Goal: Task Accomplishment & Management: Complete application form

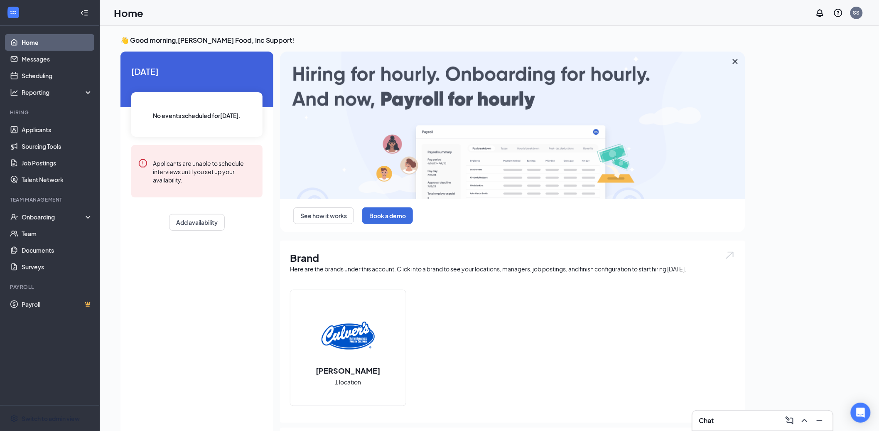
click at [51, 413] on span "Switch to admin view" at bounding box center [57, 417] width 71 height 25
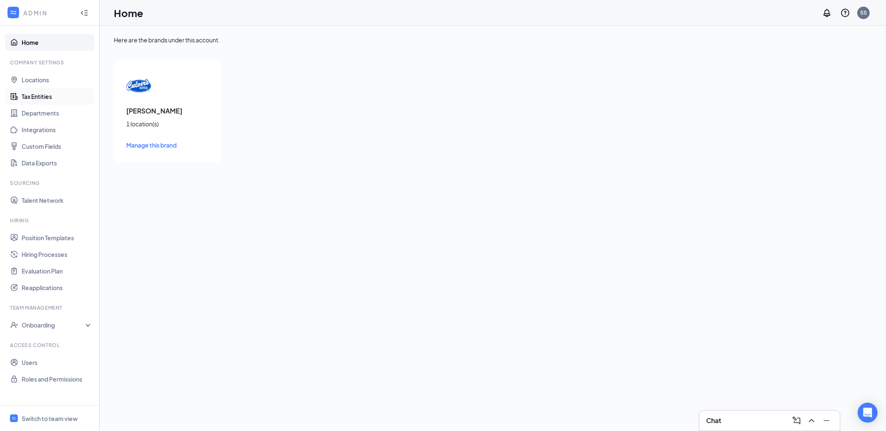
click at [40, 98] on link "Tax Entities" at bounding box center [57, 96] width 71 height 17
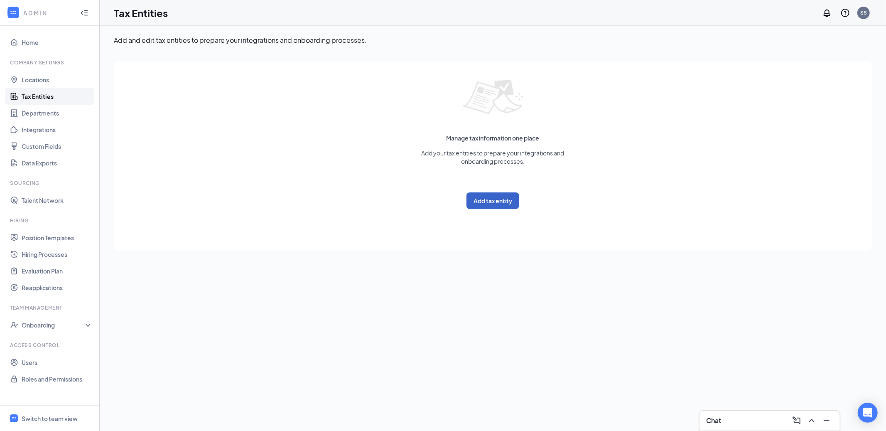
click at [472, 202] on button "Add tax entity" at bounding box center [492, 200] width 53 height 17
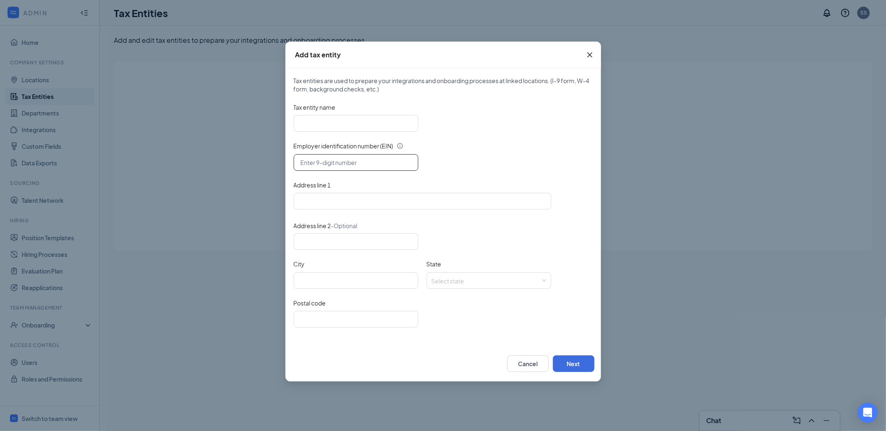
click at [356, 159] on input "text" at bounding box center [356, 162] width 125 height 17
paste input "33-1685898"
type input "33-1685898"
click at [385, 123] on input "Tax entity name" at bounding box center [356, 123] width 125 height 17
paste input "Sheena Food Inc"
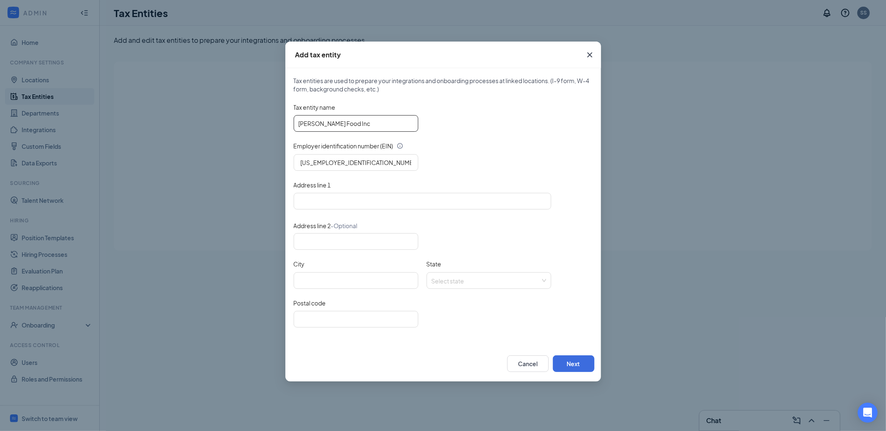
type input "Sheena Food Inc"
click at [390, 204] on input "Address line 1" at bounding box center [423, 201] width 258 height 17
paste input "1020 Paul Huff Parkway Northwest Cleveland, TN 37312 United States"
click at [439, 198] on input "1020 Paul Huff Parkway Northwest Cleveland, TN 37312 United States" at bounding box center [423, 201] width 258 height 17
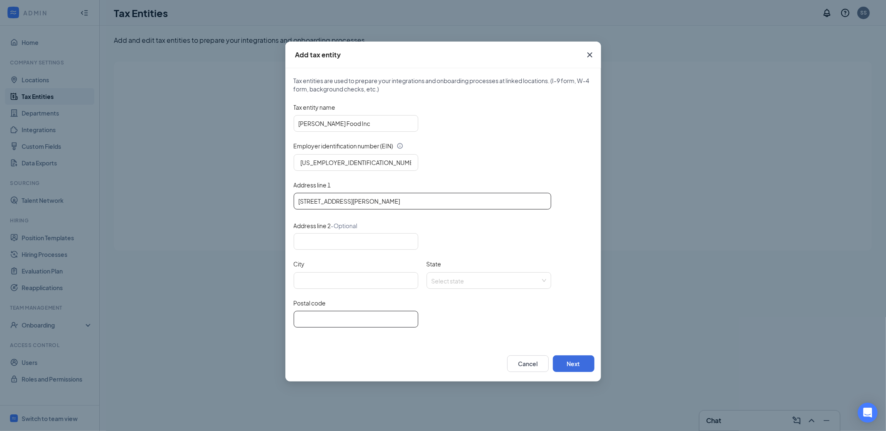
type input "1020 Paul Huff Parkway Northwest Cleveland, TN 37312 United States"
click at [402, 311] on input "Postal code" at bounding box center [356, 319] width 125 height 17
paste input "37312"
type input "37312"
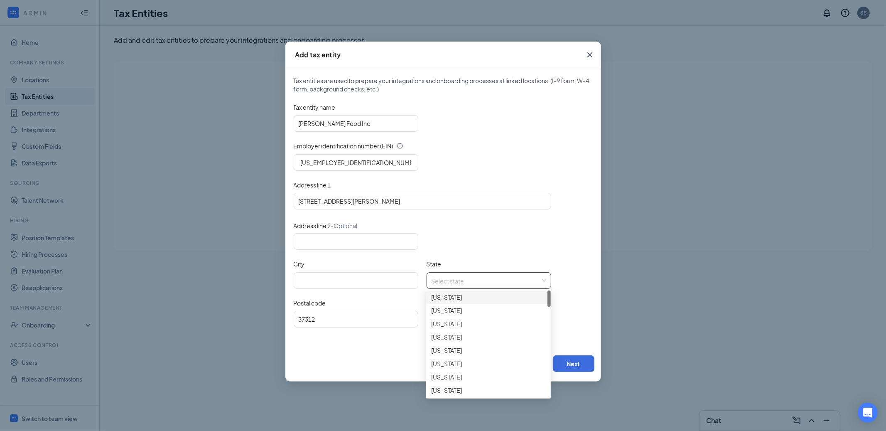
click at [463, 276] on input "State" at bounding box center [486, 278] width 109 height 12
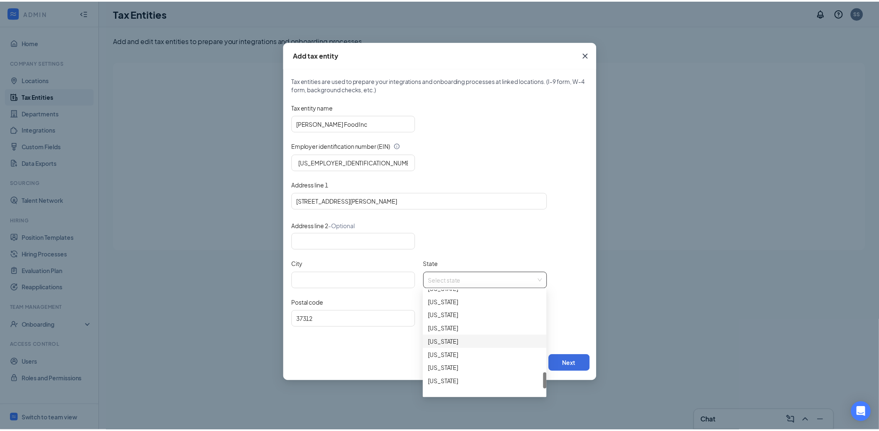
scroll to position [539, 0]
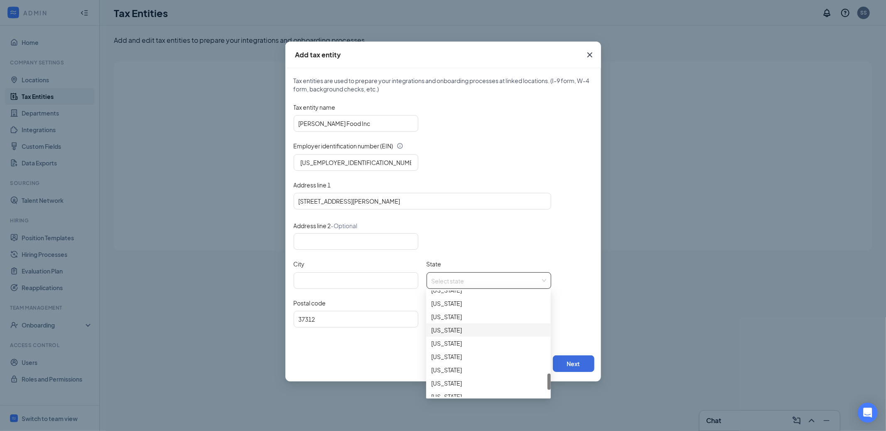
click at [463, 329] on div "Tennessee" at bounding box center [488, 329] width 115 height 9
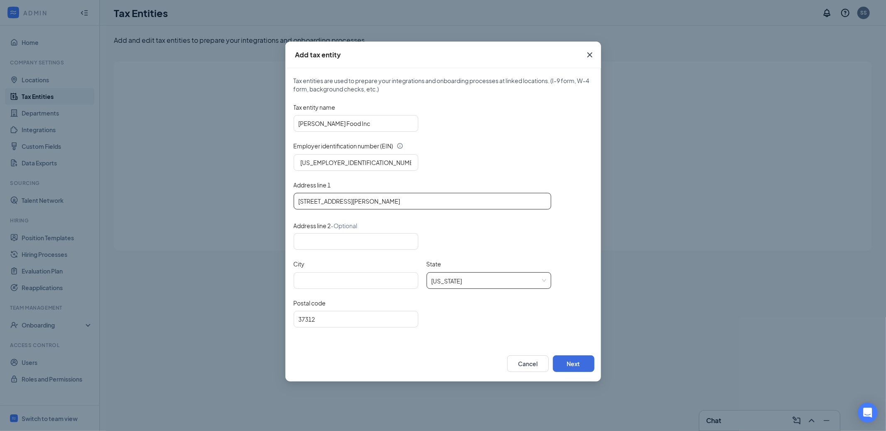
click at [405, 202] on input "1020 Paul Huff Parkway Northwest Cleveland, TN 37312 United States" at bounding box center [423, 201] width 258 height 17
click at [377, 273] on input "City" at bounding box center [356, 280] width 125 height 17
paste input "Cleveland"
type input "Cleveland"
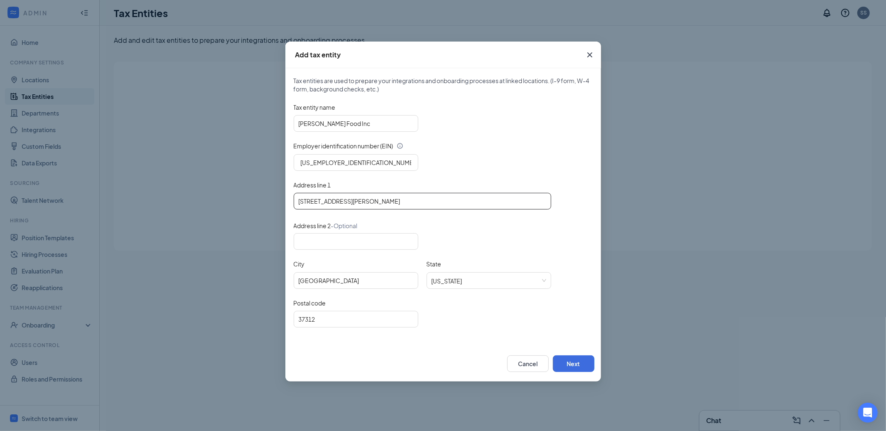
drag, startPoint x: 394, startPoint y: 201, endPoint x: 525, endPoint y: 199, distance: 130.8
click at [525, 199] on input "1020 Paul Huff Parkway Northwest Cleveland, TN 37312 United States" at bounding box center [423, 201] width 258 height 17
type input "1020 Paul Huff Parkway Northwest"
click at [567, 358] on button "Next" at bounding box center [574, 363] width 42 height 17
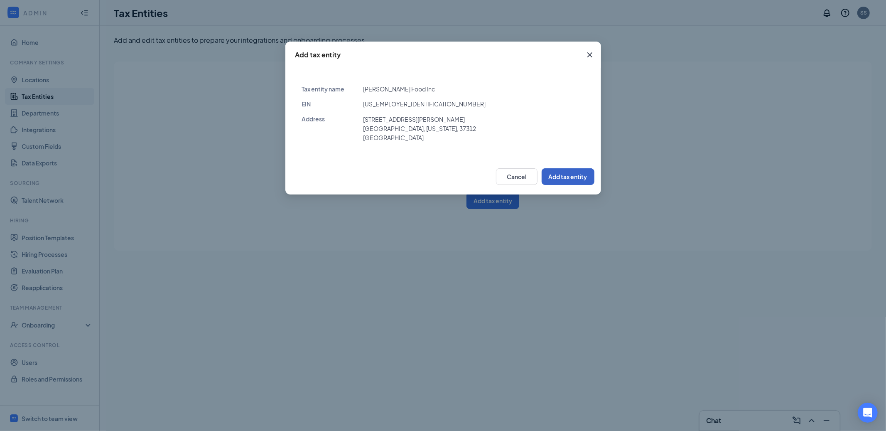
click at [580, 179] on button "Add tax entity" at bounding box center [568, 176] width 53 height 17
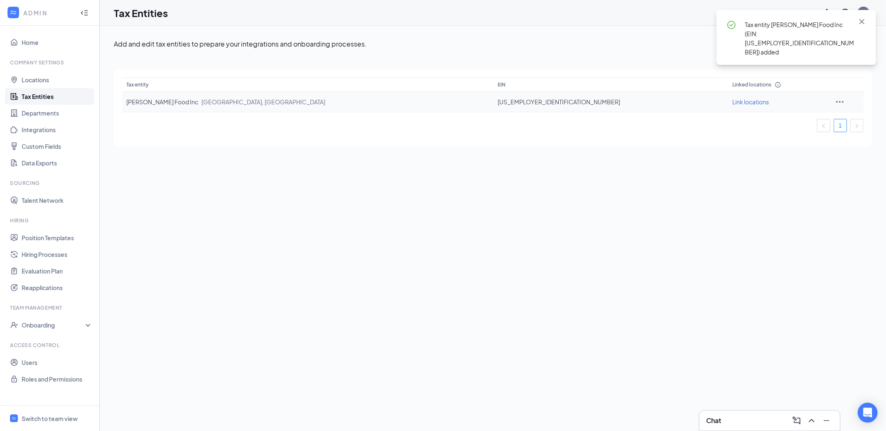
click at [732, 104] on span "Link locations" at bounding box center [750, 101] width 37 height 7
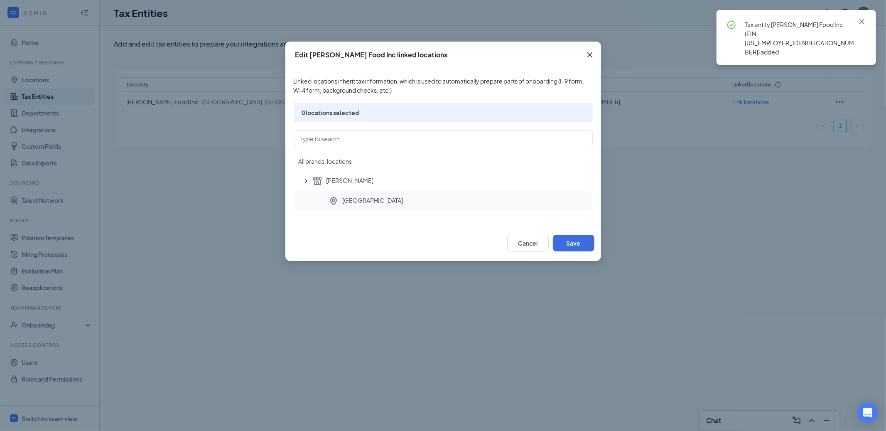
click at [514, 203] on div "Cleveland" at bounding box center [458, 201] width 258 height 10
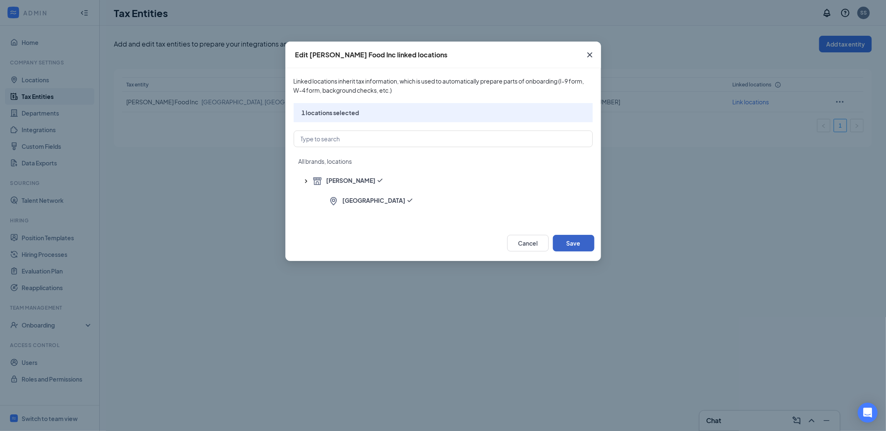
click at [571, 242] on button "Save" at bounding box center [574, 243] width 42 height 17
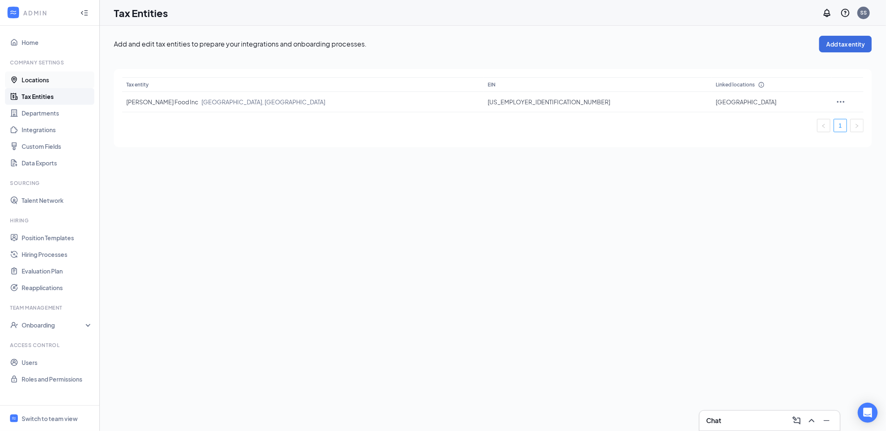
click at [57, 80] on link "Locations" at bounding box center [57, 79] width 71 height 17
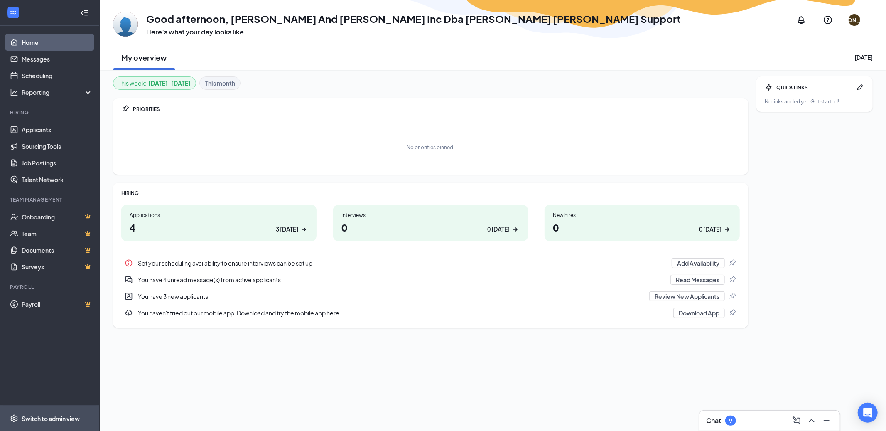
click at [47, 387] on div "Switch to admin view" at bounding box center [51, 418] width 58 height 8
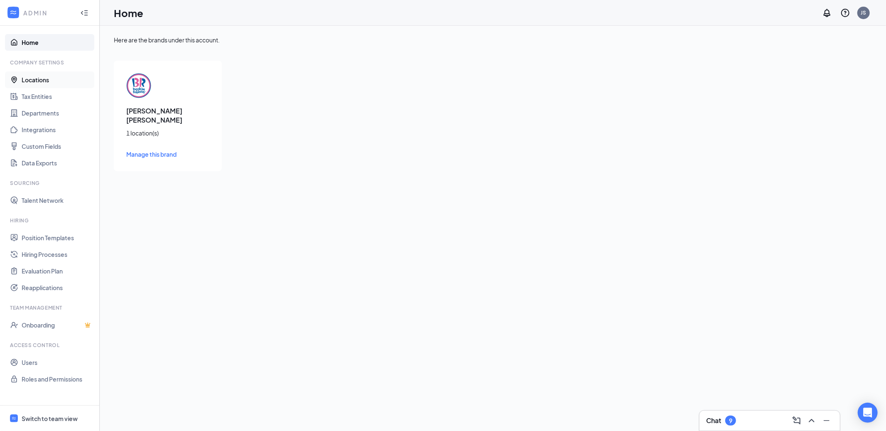
click at [48, 80] on link "Locations" at bounding box center [57, 79] width 71 height 17
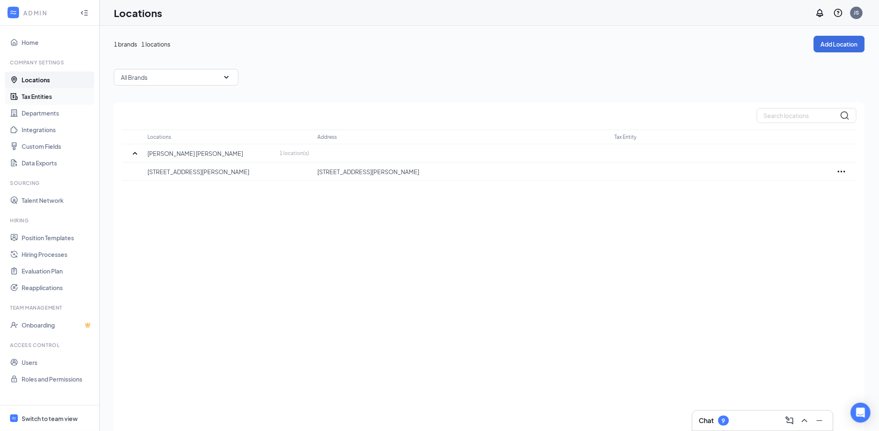
click at [29, 100] on link "Tax Entities" at bounding box center [57, 96] width 71 height 17
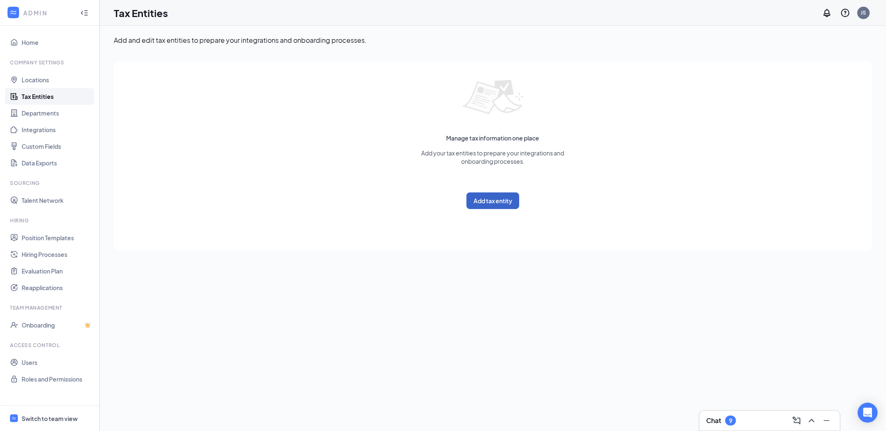
click at [490, 202] on button "Add tax entity" at bounding box center [492, 200] width 53 height 17
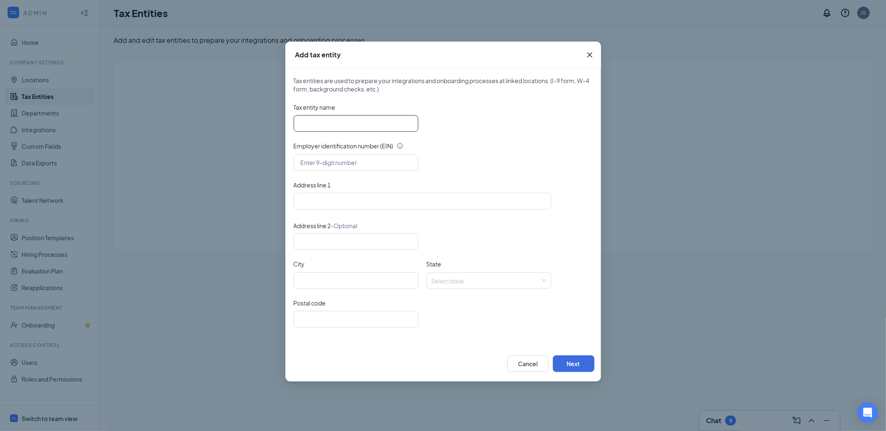
click at [343, 121] on input "Tax entity name" at bounding box center [356, 123] width 125 height 17
click at [324, 155] on input "text" at bounding box center [356, 162] width 125 height 17
paste input "75-2734586"
type input "75-2734586"
click at [377, 124] on input "Tax entity name" at bounding box center [356, 123] width 125 height 17
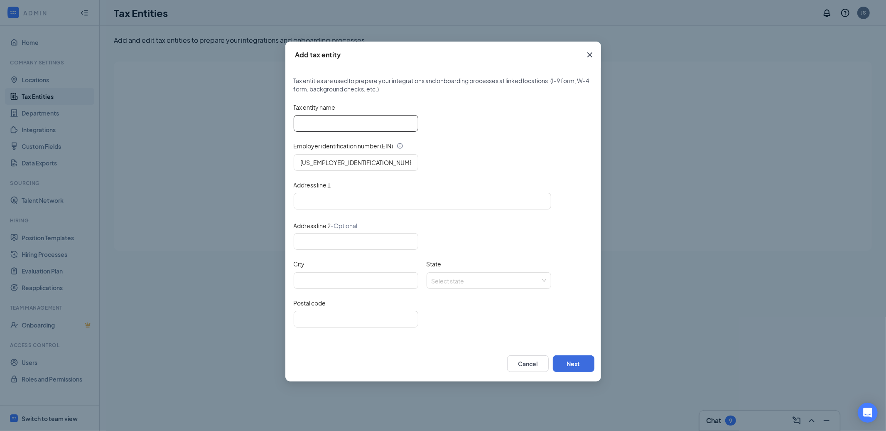
paste input "Chow Scoops, Inc."
type input "Chow Scoops, Inc."
click at [380, 196] on input "Address line 1" at bounding box center [423, 201] width 258 height 17
paste input "5251 Panther Creek Parkway #700 Frisco, TX 75034 United States"
click at [427, 201] on input "5251 Panther Creek Parkway #700 Frisco, TX 75034 United States" at bounding box center [423, 201] width 258 height 17
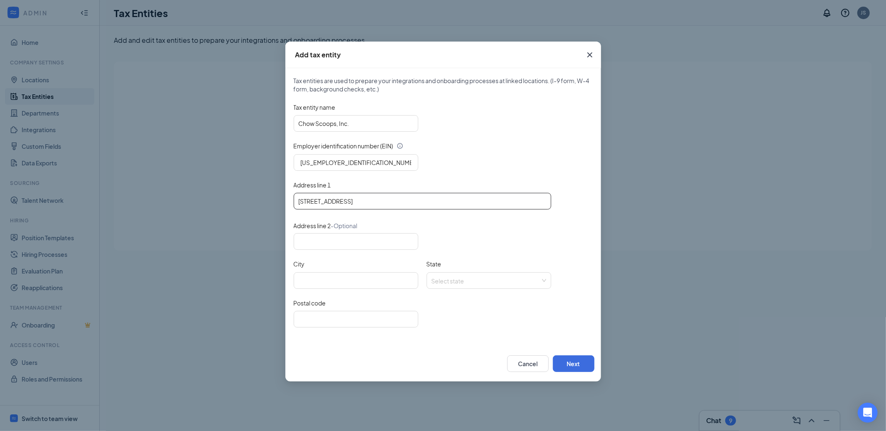
click at [427, 201] on input "5251 Panther Creek Parkway #700 Frisco, TX 75034 United States" at bounding box center [423, 201] width 258 height 17
type input "5251 Panther Creek Parkway #700 Frisco, TX 75034 United States"
drag, startPoint x: 389, startPoint y: 317, endPoint x: 438, endPoint y: 282, distance: 60.2
click at [390, 314] on input "Postal code" at bounding box center [356, 319] width 125 height 17
paste input "75034"
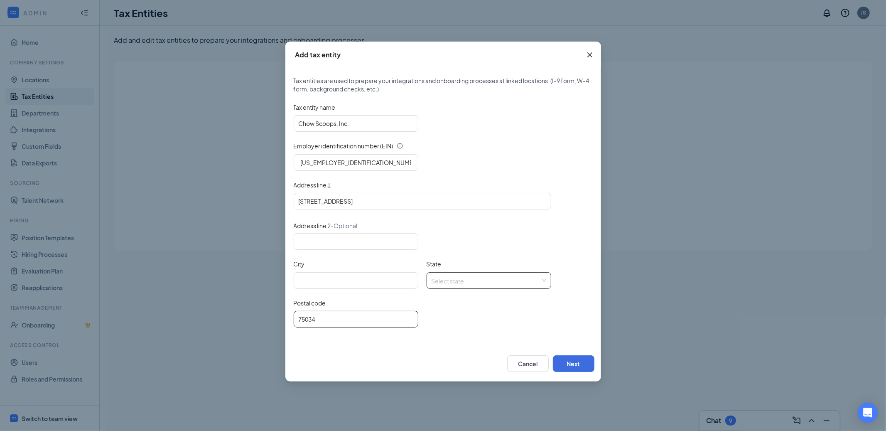
type input "75034"
click at [455, 274] on input "State" at bounding box center [486, 278] width 109 height 12
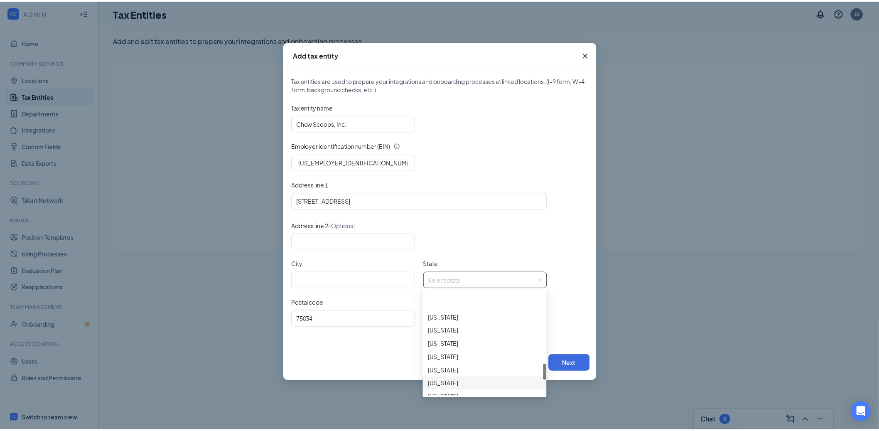
scroll to position [570, 0]
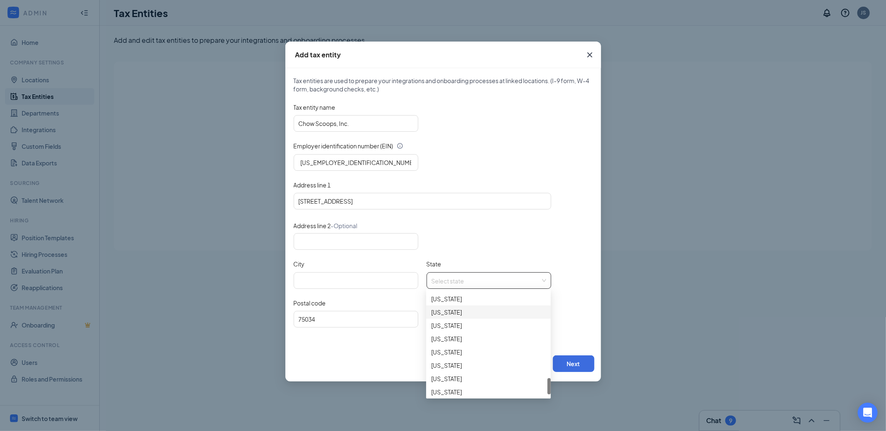
click at [443, 309] on div "Texas" at bounding box center [488, 311] width 115 height 9
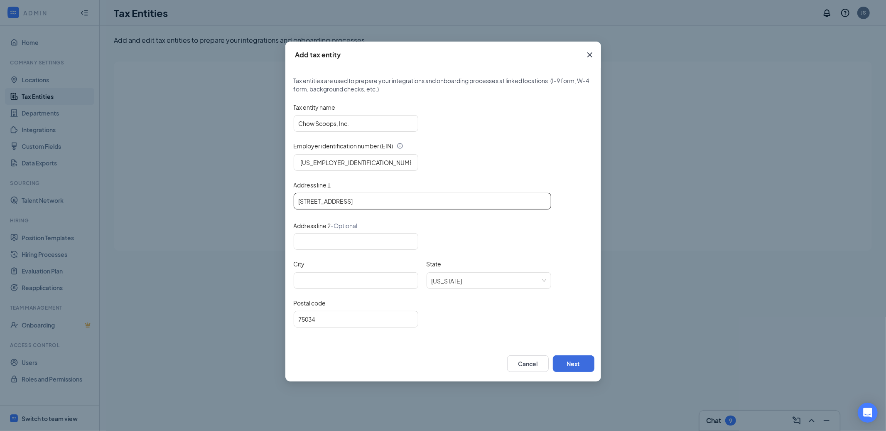
click at [402, 201] on input "5251 Panther Creek Parkway #700 Frisco, TX 75034 United States" at bounding box center [423, 201] width 258 height 17
click at [373, 280] on input "City" at bounding box center [356, 280] width 125 height 17
paste input "Frisco"
type input "Frisco"
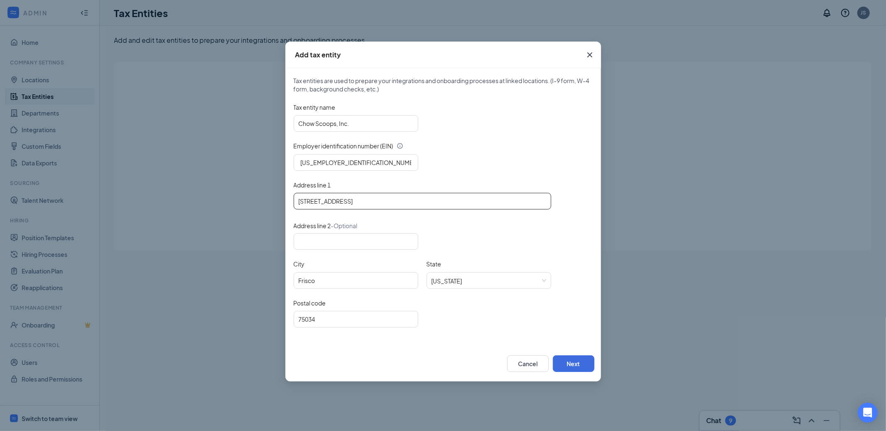
drag, startPoint x: 378, startPoint y: 201, endPoint x: 393, endPoint y: 201, distance: 15.4
click at [393, 201] on input "5251 Panther Creek Parkway #700 Frisco, TX 75034 United States" at bounding box center [423, 201] width 258 height 17
drag, startPoint x: 375, startPoint y: 237, endPoint x: 380, endPoint y: 217, distance: 20.7
click at [375, 237] on input "Address line 2 - Optional" at bounding box center [356, 241] width 125 height 17
paste input "#700"
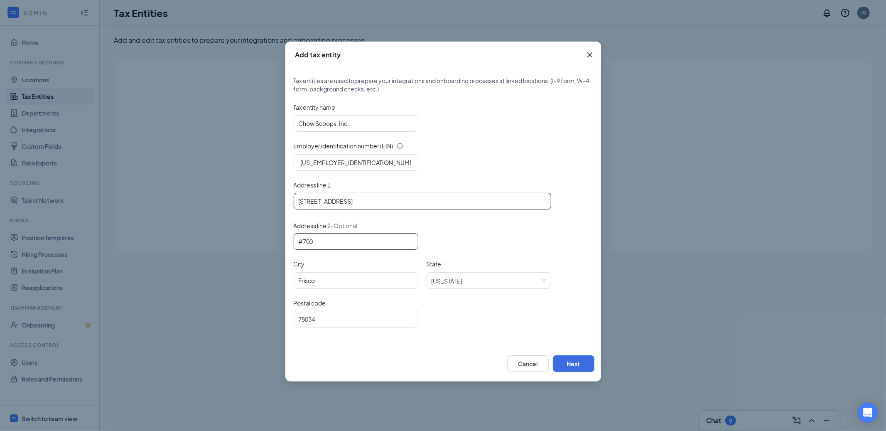
type input "#700"
drag, startPoint x: 376, startPoint y: 200, endPoint x: 520, endPoint y: 204, distance: 143.8
click at [520, 204] on input "5251 Panther Creek Parkway #700 Frisco, TX 75034 United States" at bounding box center [423, 201] width 258 height 17
type input "5251 Panther Creek Parkway"
click at [564, 368] on button "Next" at bounding box center [574, 363] width 42 height 17
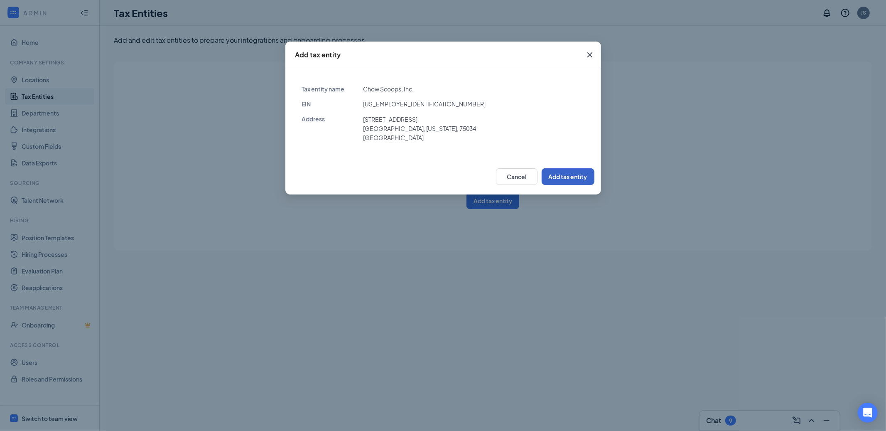
click at [552, 172] on button "Add tax entity" at bounding box center [568, 176] width 53 height 17
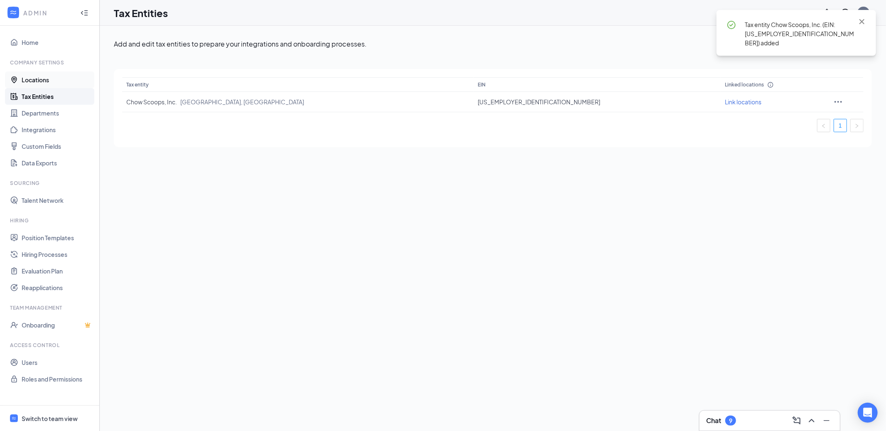
click at [46, 81] on link "Locations" at bounding box center [57, 79] width 71 height 17
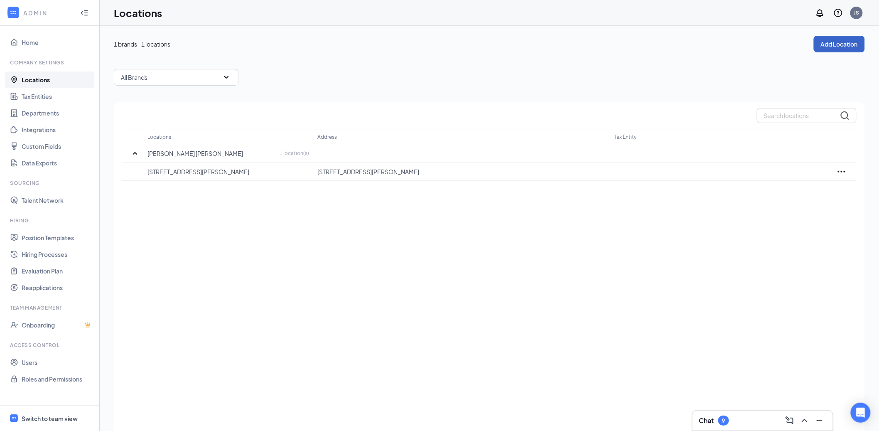
click at [797, 45] on button "Add Location" at bounding box center [839, 44] width 51 height 17
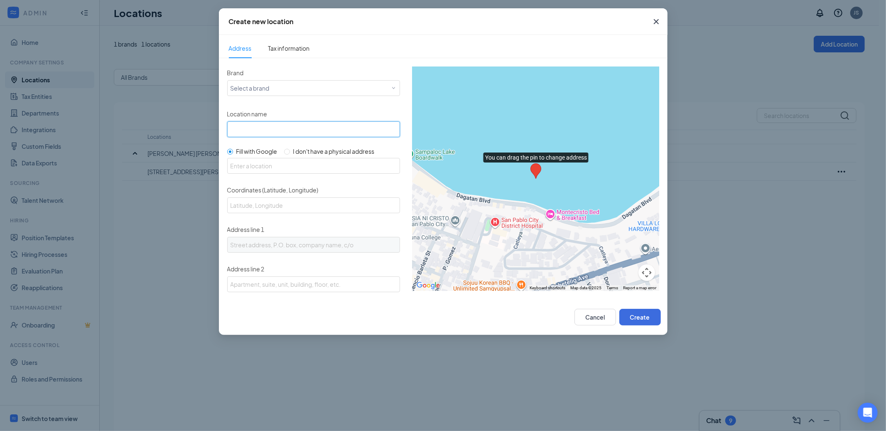
click at [319, 127] on input "Location name" at bounding box center [313, 129] width 173 height 16
paste input "5251 Panther Creek Pkwy #700 Frisco TX 75034"
type input "5251 Panther Creek Pkwy #700 Frisco TX 75034"
click at [288, 163] on input "text" at bounding box center [313, 166] width 173 height 16
paste input "5251 Panther Creek Pkwy #700 Frisco TX 75034"
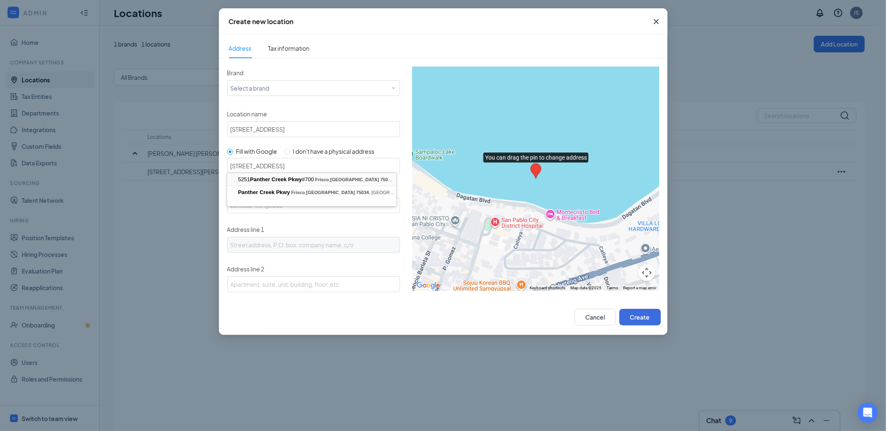
type input "5251 Panther Creek Pkwy #700, Frisco, TX 75034, USA"
type input "33.1896366, -96.84099119999999"
type input "5251 Panther Creek Pkwy"
type input "Frisco"
type input "TX"
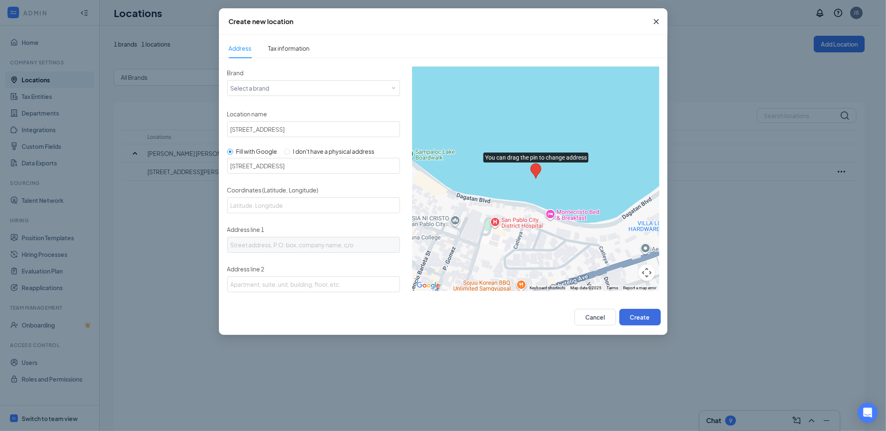
type input "75034"
type input "US"
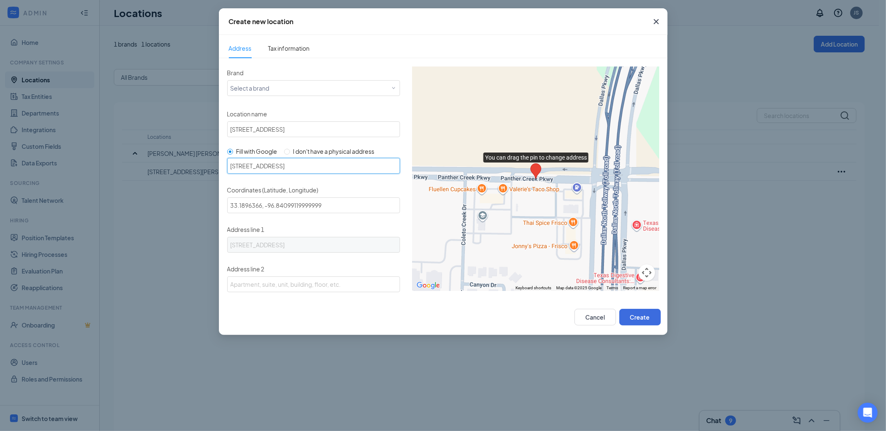
click at [321, 165] on input "5251 Panther Creek Pkwy #700, Frisco, TX 75034, USA" at bounding box center [313, 166] width 173 height 16
click at [307, 127] on input "5251 Panther Creek Pkwy #700 Frisco TX 75034" at bounding box center [313, 129] width 173 height 16
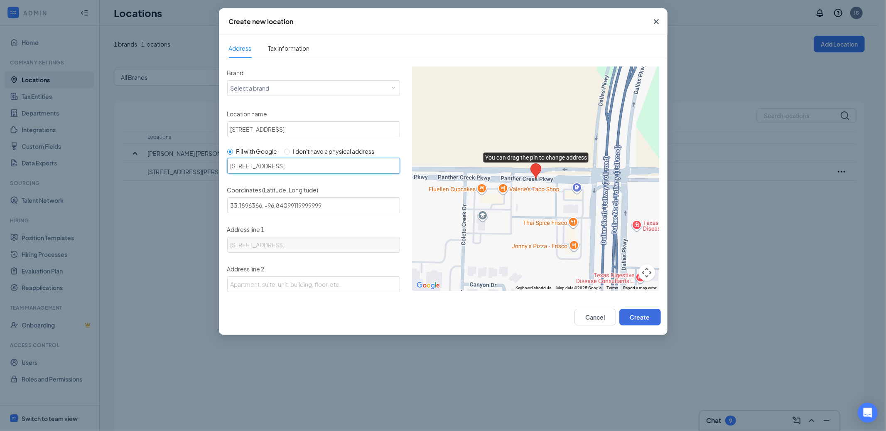
click at [252, 166] on input "5251 Panther Creek Pkwy #700, Frisco, TX 75034, USA" at bounding box center [313, 166] width 173 height 16
drag, startPoint x: 246, startPoint y: 165, endPoint x: 288, endPoint y: 166, distance: 42.0
click at [289, 165] on input "5251 Panther Creek Pkwy #700, Frisco, TX 75034, USA" at bounding box center [313, 166] width 173 height 16
drag, startPoint x: 299, startPoint y: 164, endPoint x: 250, endPoint y: 151, distance: 50.5
click at [246, 162] on input "5251 Panther Creek Pkwy #700, Frisco, TX 75034, USA" at bounding box center [313, 166] width 173 height 16
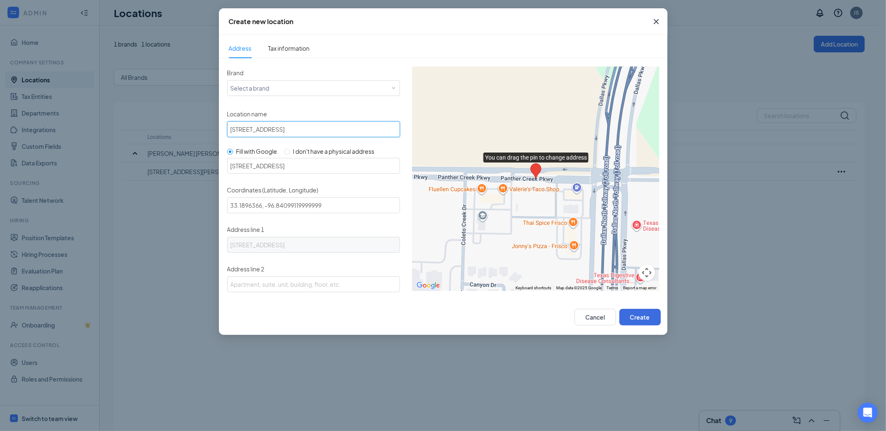
click at [251, 126] on input "5251 Panther Creek Pkwy #700 Frisco TX 75034" at bounding box center [313, 129] width 173 height 16
paste input "anther Creek Pkwy"
click at [262, 86] on div "Select a brand" at bounding box center [312, 88] width 162 height 10
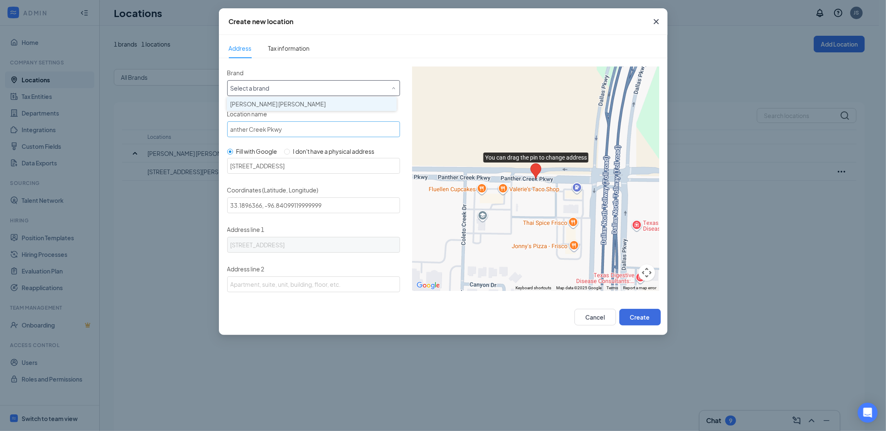
drag, startPoint x: 248, startPoint y: 104, endPoint x: 239, endPoint y: 124, distance: 21.9
click at [248, 105] on span "Baskin Robbins" at bounding box center [278, 104] width 96 height 8
click at [229, 128] on input "anther Creek Pkwy" at bounding box center [313, 129] width 173 height 16
type input "Panther Creek Pkwy"
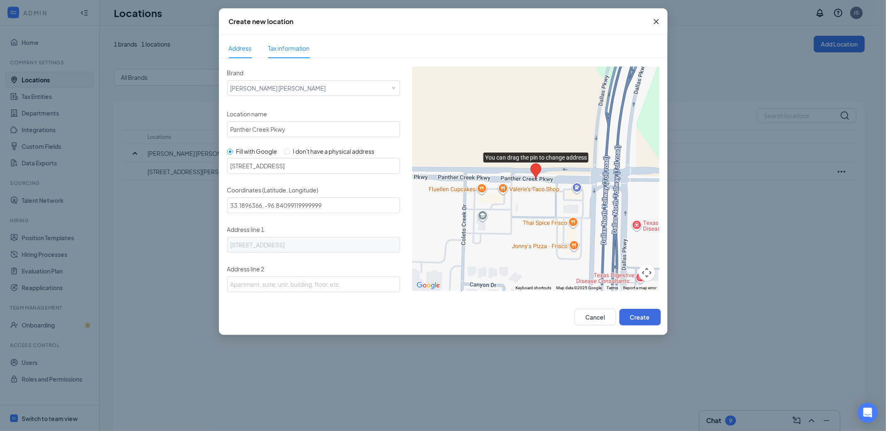
click at [279, 52] on span "Tax information" at bounding box center [289, 48] width 42 height 19
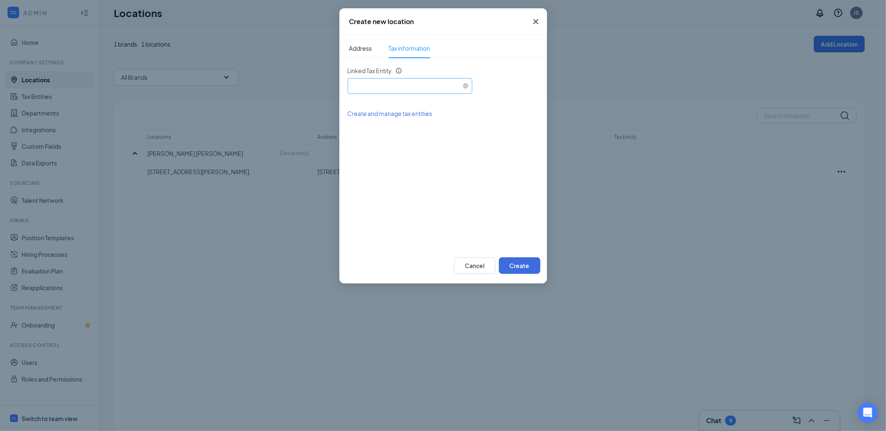
click at [382, 81] on div "Select an existing tax entity" at bounding box center [410, 84] width 118 height 12
click at [378, 108] on span "Chow Scoops, Inc. (EIN: 752734586)" at bounding box center [448, 109] width 189 height 8
click at [516, 260] on button "Create" at bounding box center [520, 265] width 42 height 17
